Goal: Task Accomplishment & Management: Manage account settings

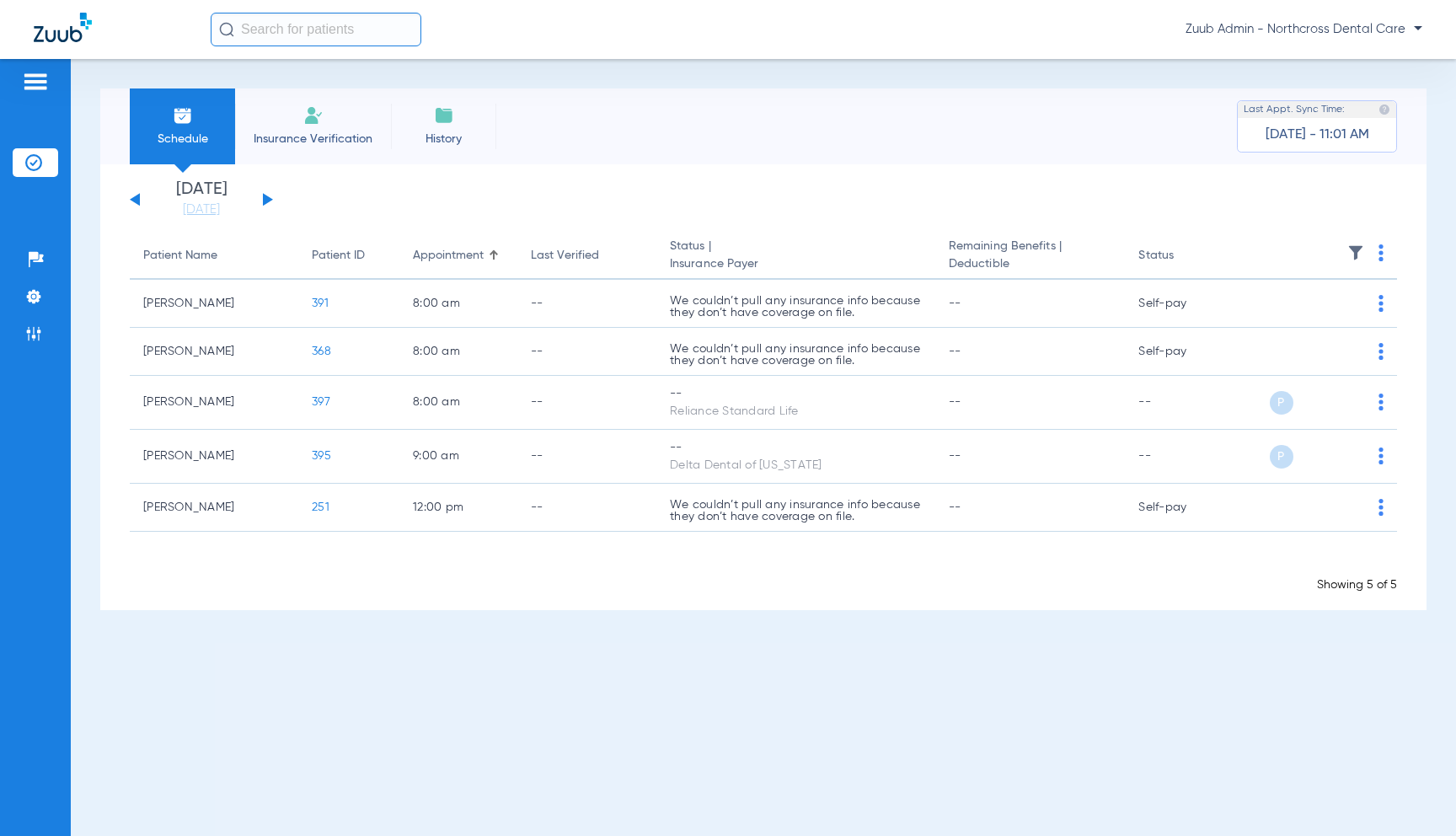
click at [1414, 31] on span "Zuub Admin - Northcross Dental Care" at bounding box center [1303, 30] width 237 height 17
click at [1371, 61] on span "Log out" at bounding box center [1374, 60] width 66 height 12
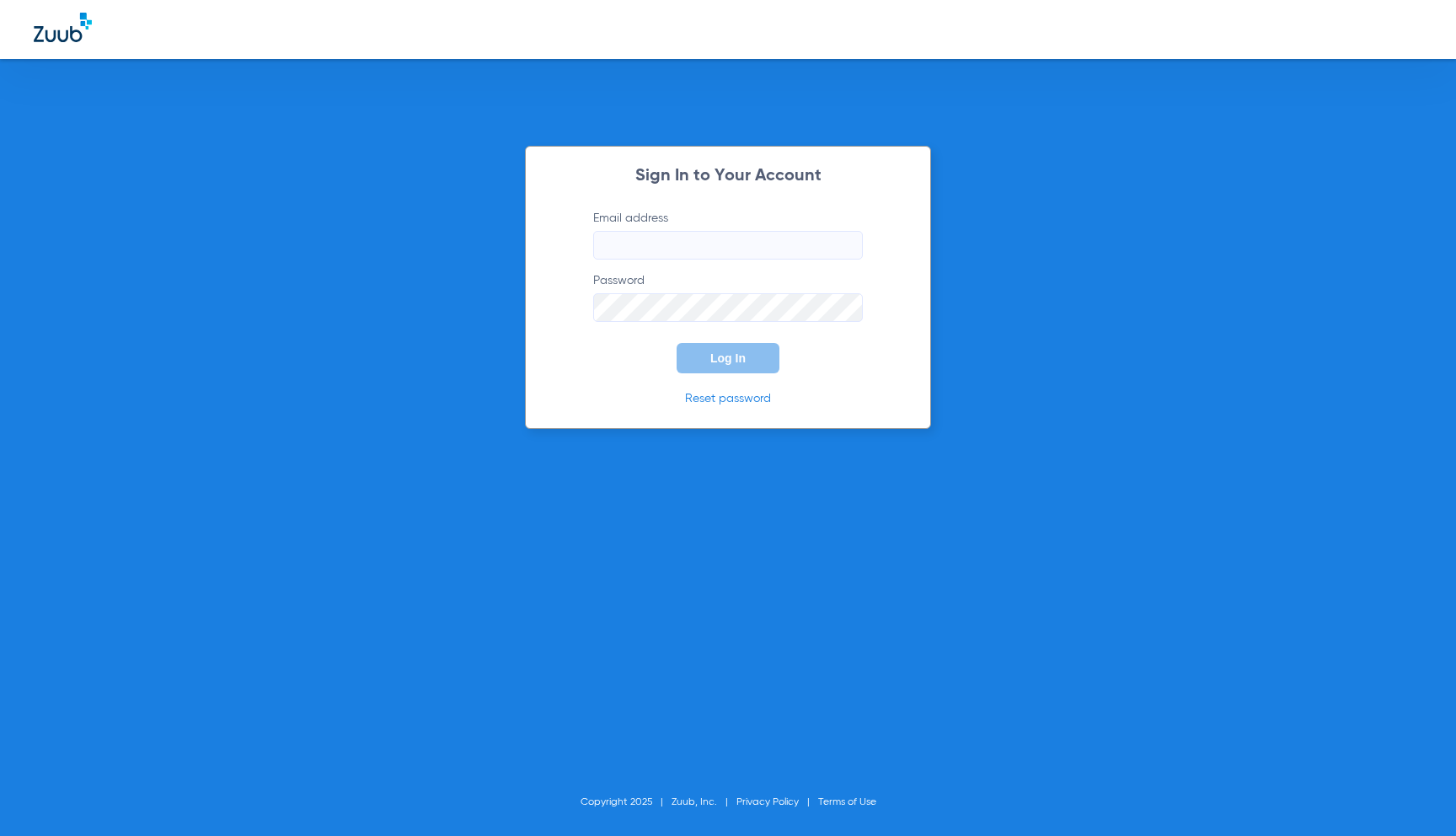
type input "[EMAIL_ADDRESS][DOMAIN_NAME]"
drag, startPoint x: 744, startPoint y: 248, endPoint x: 589, endPoint y: 230, distance: 156.0
click at [589, 230] on form "Email address angel@zuub.com Password Log In" at bounding box center [728, 291] width 321 height 164
click at [549, 306] on div "Sign In to Your Account Email address angel@zuub.com Password Log In Reset pass…" at bounding box center [728, 287] width 406 height 283
